Goal: Check status: Check status

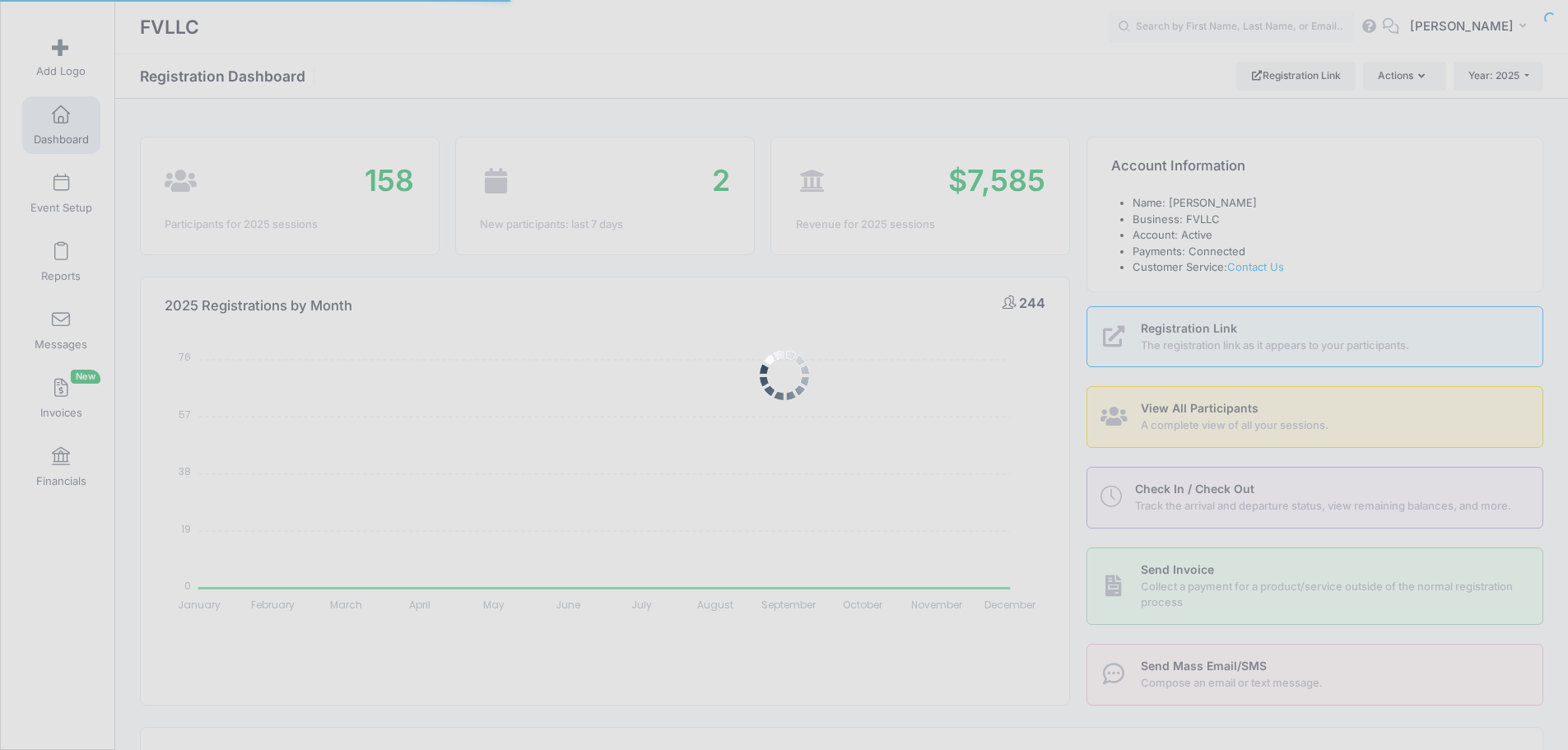
select select
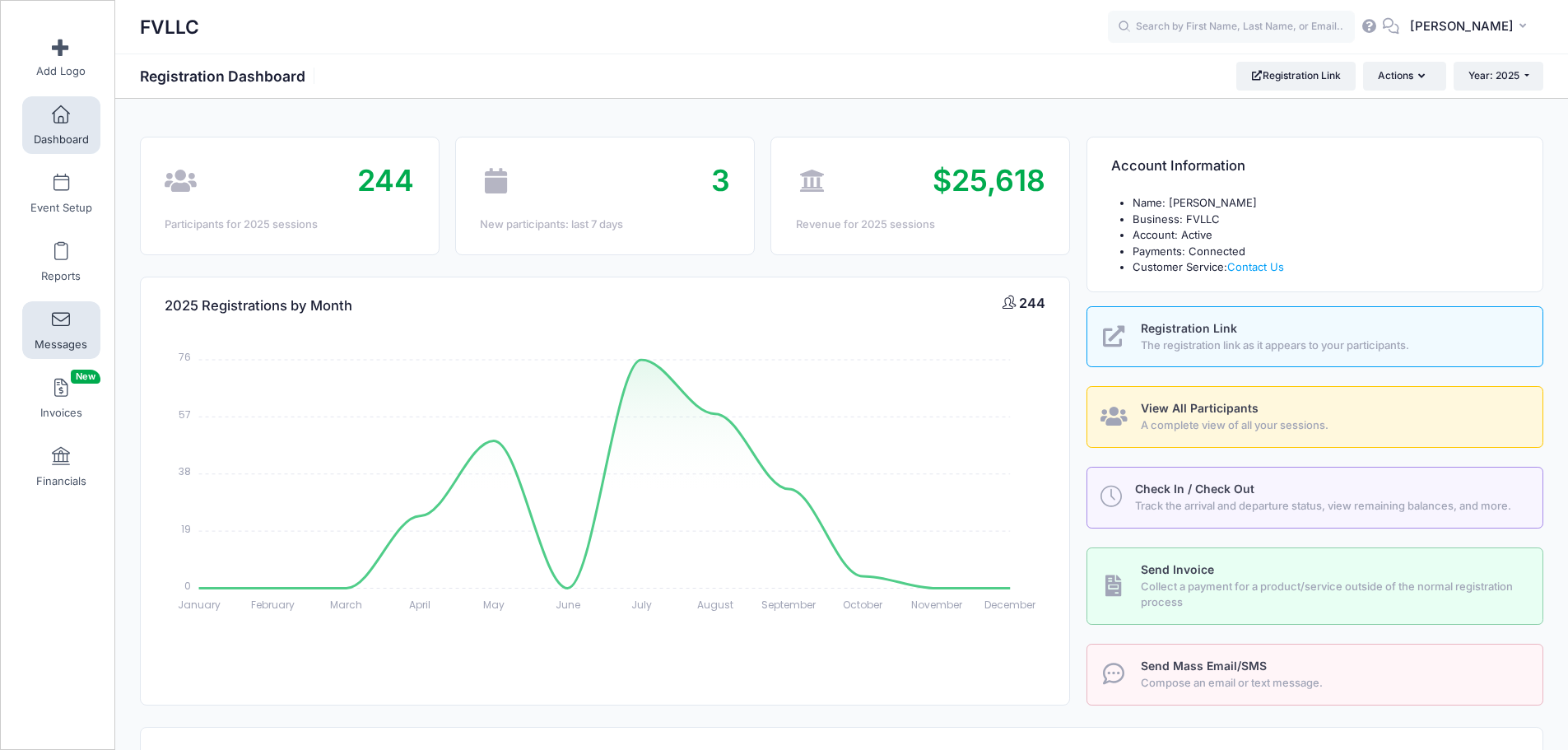
click at [61, 326] on span at bounding box center [61, 320] width 0 height 18
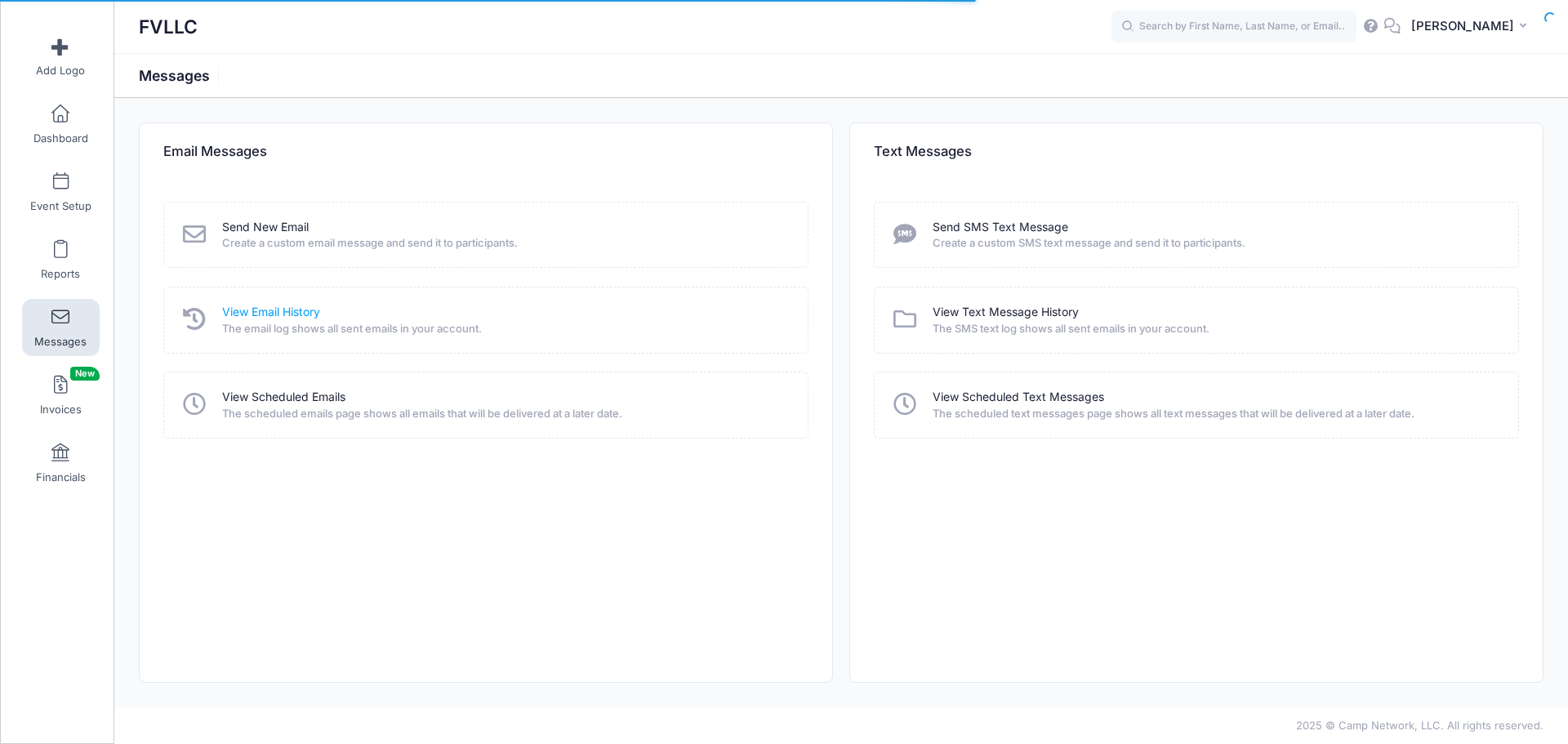
click at [275, 309] on link "View Email History" at bounding box center [271, 312] width 98 height 17
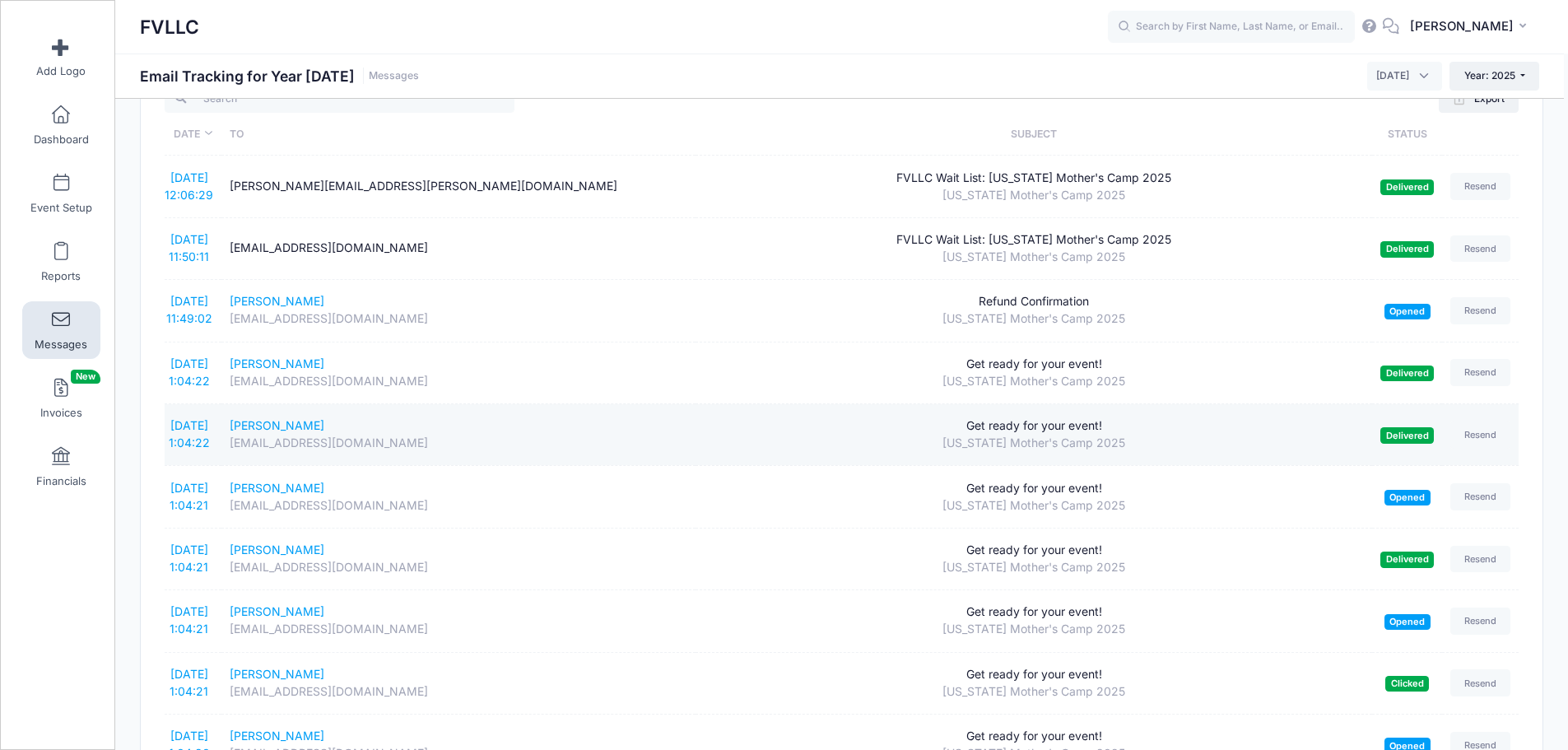
scroll to position [82, 0]
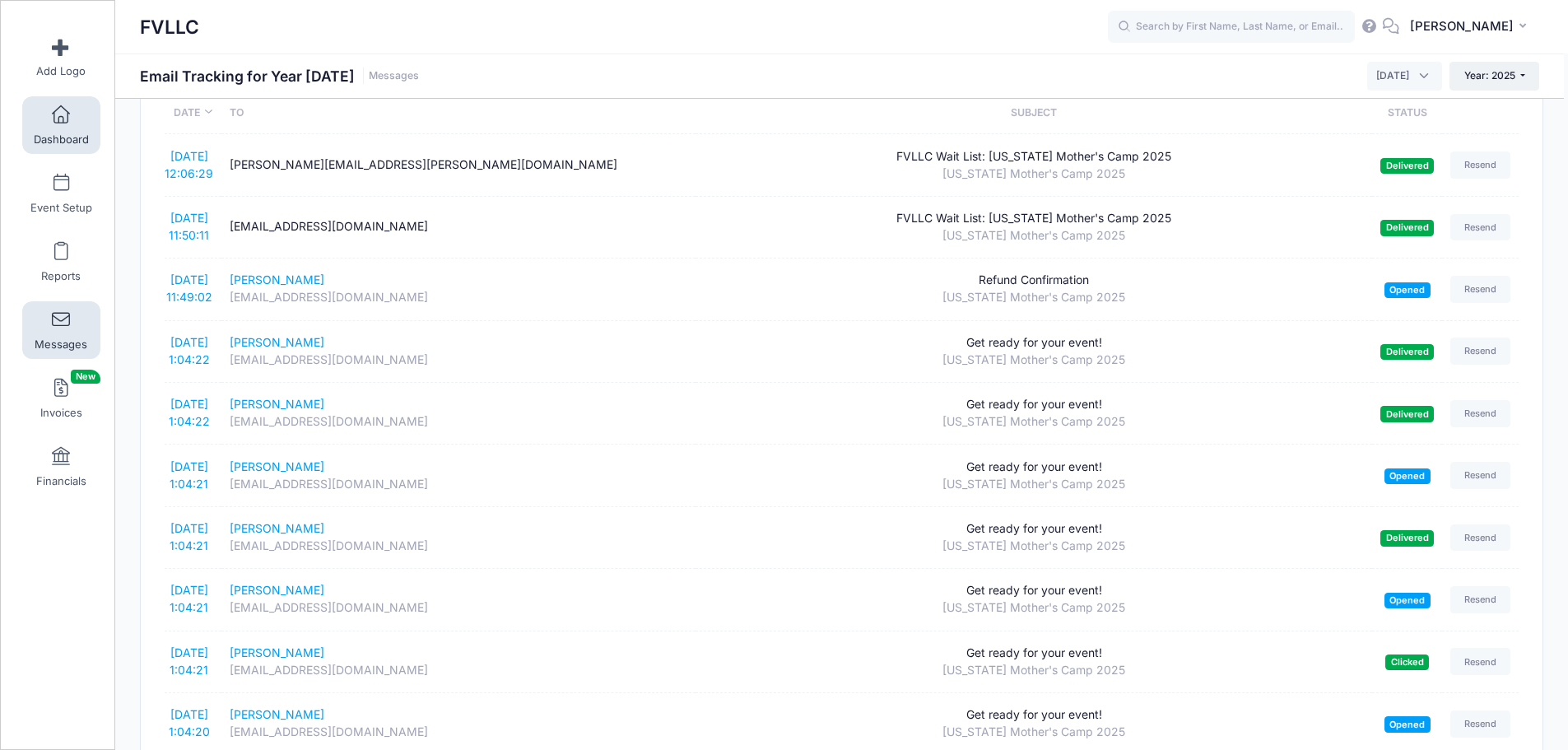
click at [61, 115] on span at bounding box center [61, 115] width 0 height 18
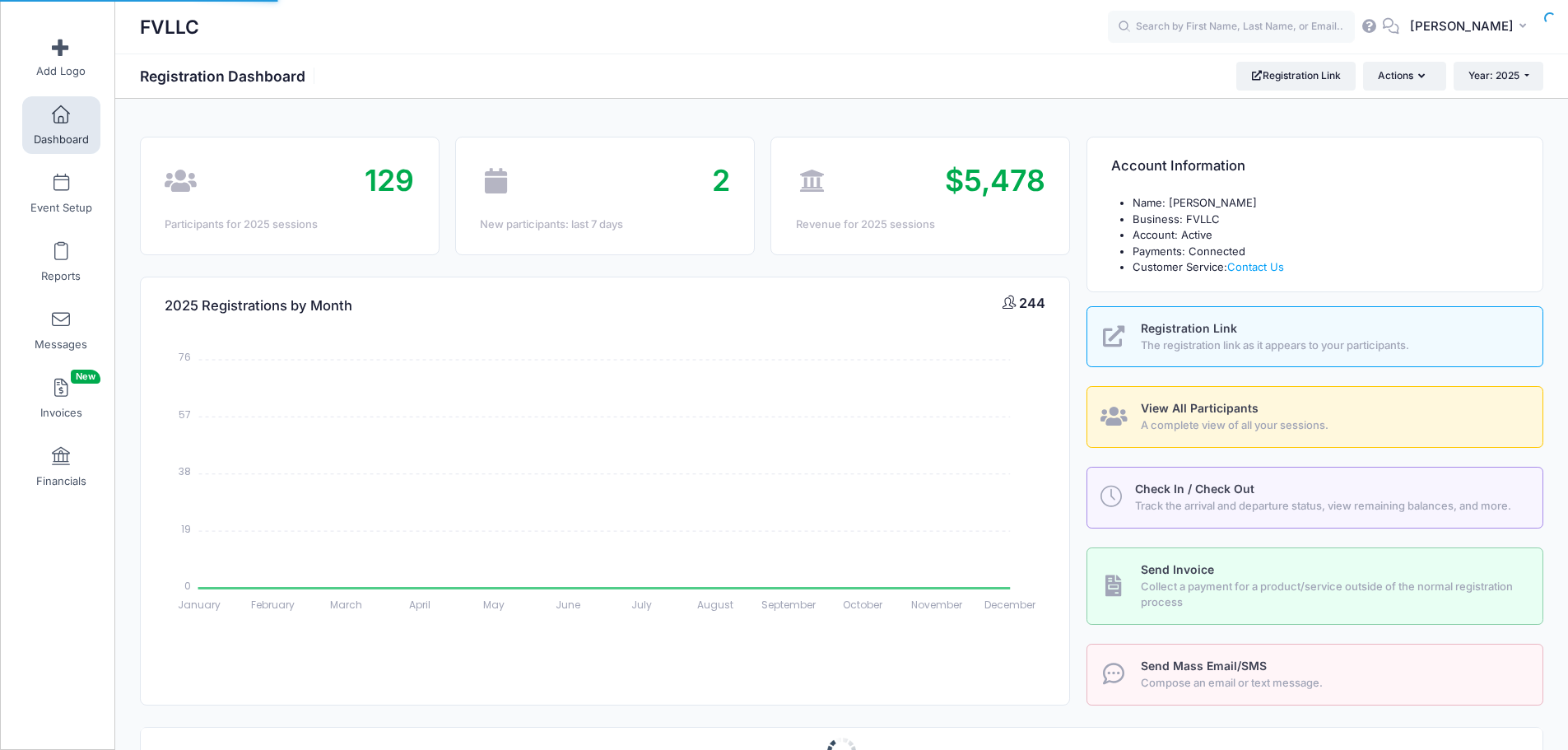
select select
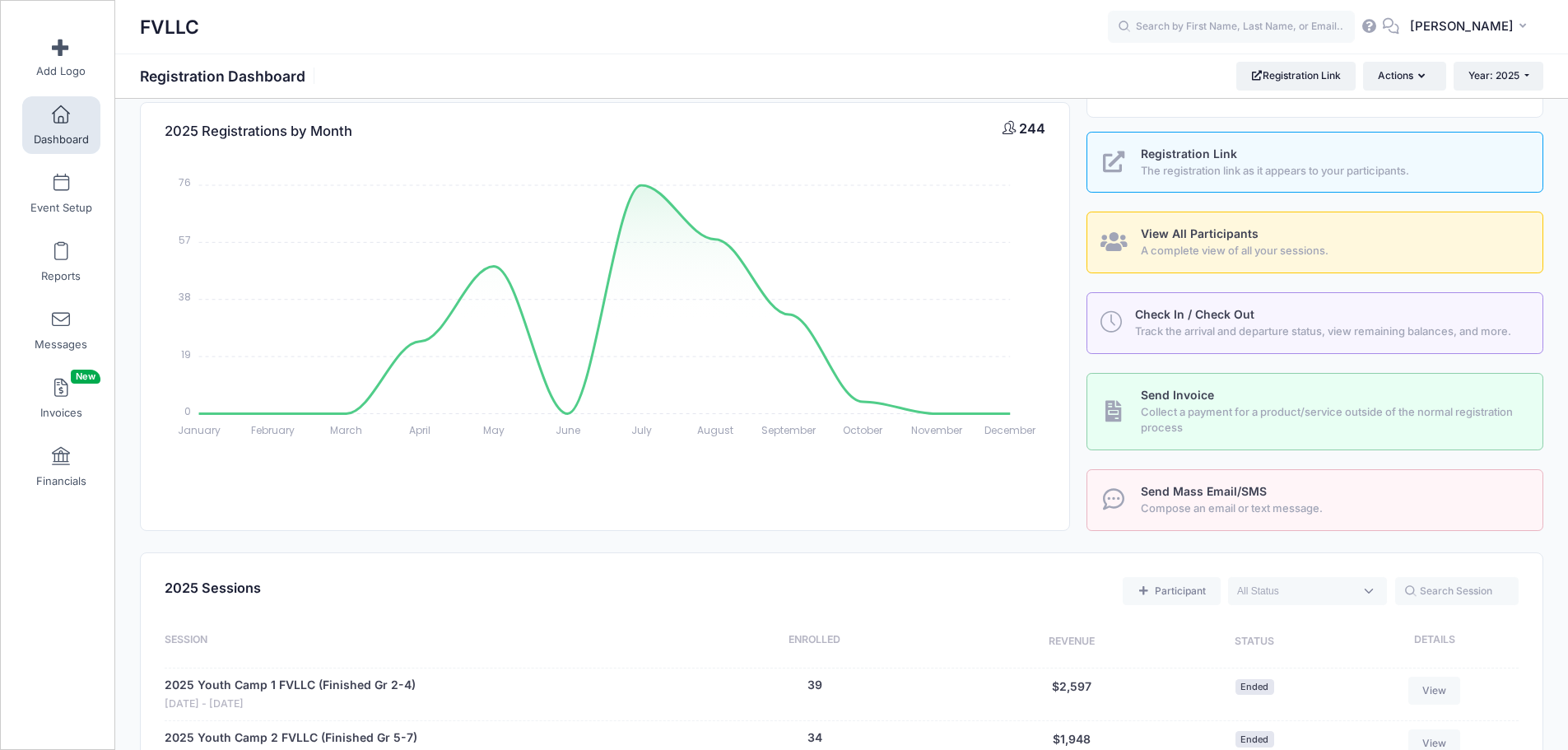
scroll to position [165, 0]
